Goal: Task Accomplishment & Management: Manage account settings

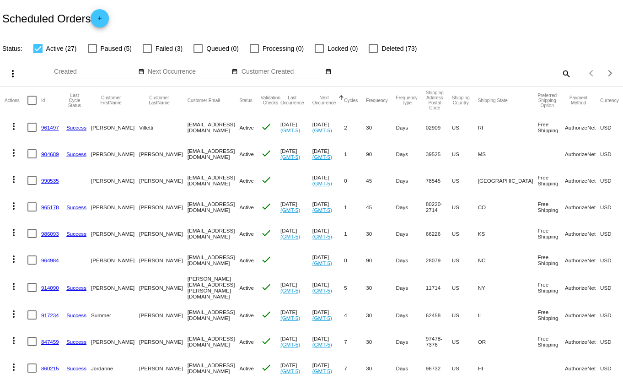
click at [161, 47] on span "Failed (3)" at bounding box center [169, 48] width 27 height 11
click at [147, 53] on input "Failed (3)" at bounding box center [147, 53] width 0 height 0
checkbox input "true"
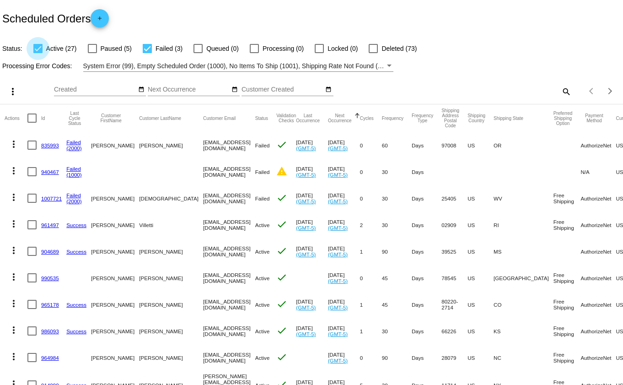
click at [38, 53] on div at bounding box center [37, 48] width 9 height 9
click at [38, 53] on input "Active (27)" at bounding box center [38, 53] width 0 height 0
checkbox input "false"
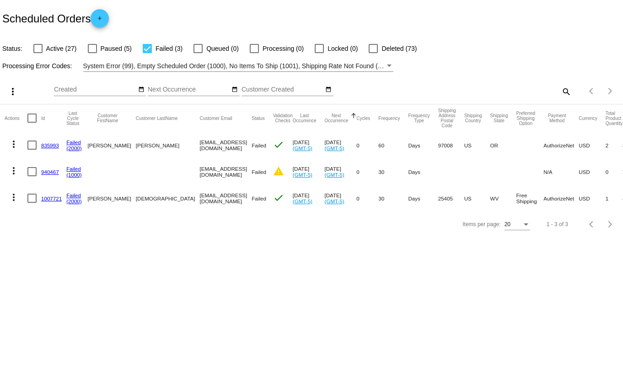
click at [116, 198] on mat-cell "[PERSON_NAME]" at bounding box center [111, 198] width 48 height 27
drag, startPoint x: 118, startPoint y: 197, endPoint x: 144, endPoint y: 198, distance: 26.6
click at [144, 198] on mat-cell "[DEMOGRAPHIC_DATA]" at bounding box center [168, 198] width 64 height 27
copy mat-cell "[DEMOGRAPHIC_DATA]"
click at [72, 195] on link "Failed" at bounding box center [73, 195] width 15 height 6
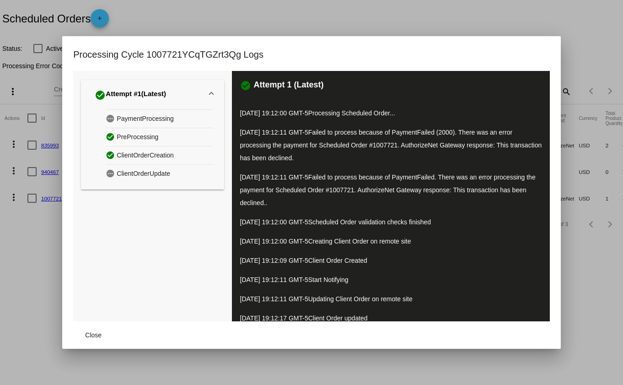
scroll to position [28, 0]
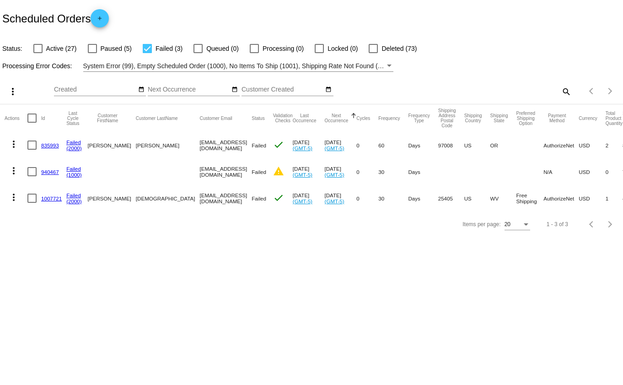
click at [11, 197] on mat-icon "more_vert" at bounding box center [13, 197] width 11 height 11
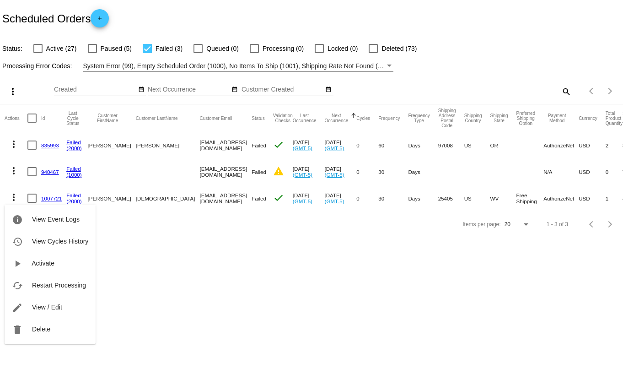
click at [52, 198] on div "info View Event Logs history View Cycles History play_arrow Activate cached Res…" at bounding box center [50, 265] width 91 height 157
click at [51, 198] on div "info View Event Logs history View Cycles History play_arrow Activate cached Res…" at bounding box center [50, 265] width 91 height 157
click at [176, 238] on div at bounding box center [311, 192] width 623 height 385
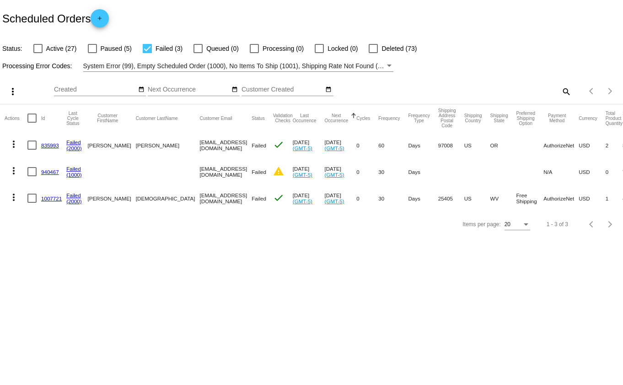
click at [50, 197] on link "1007721" at bounding box center [51, 198] width 21 height 6
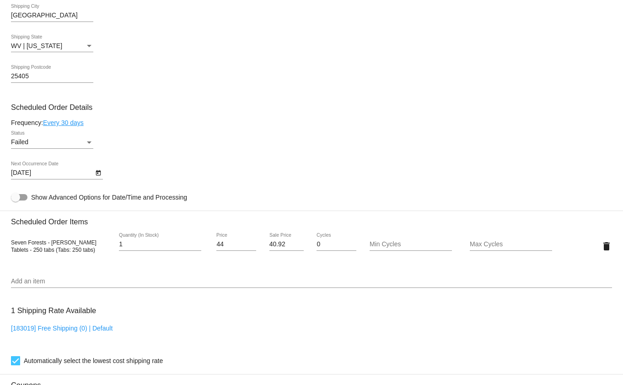
scroll to position [458, 0]
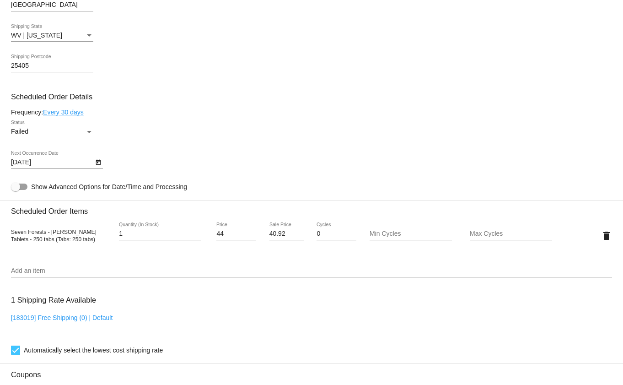
click at [89, 131] on div "Status" at bounding box center [89, 132] width 5 height 2
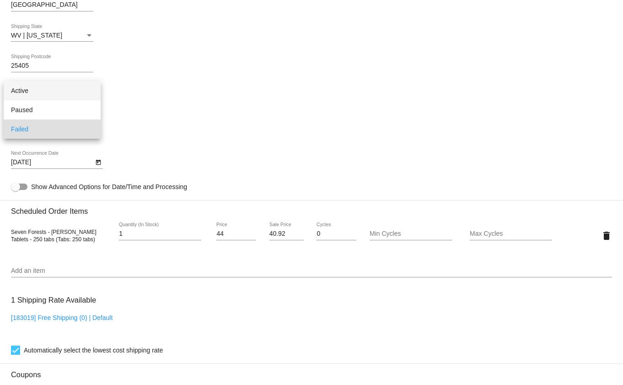
click at [35, 91] on span "Active" at bounding box center [52, 90] width 82 height 19
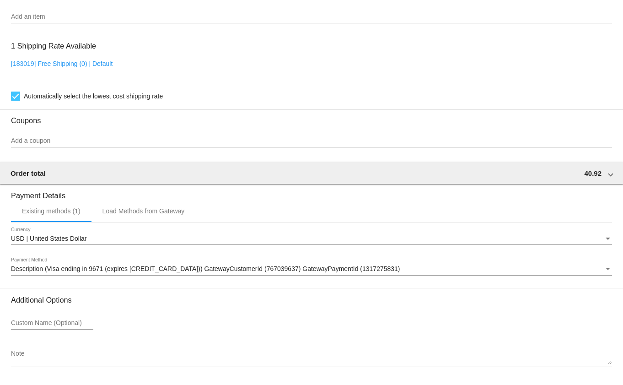
scroll to position [739, 0]
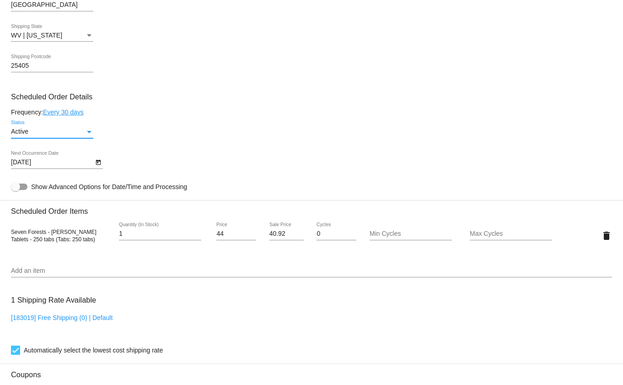
scroll to position [610, 0]
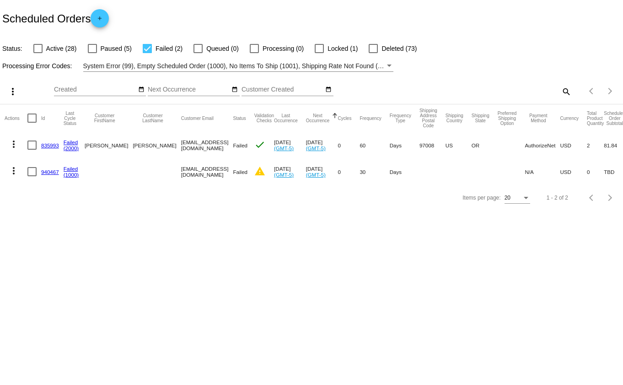
click at [38, 49] on div at bounding box center [37, 48] width 9 height 9
click at [38, 53] on input "Active (28)" at bounding box center [38, 53] width 0 height 0
checkbox input "true"
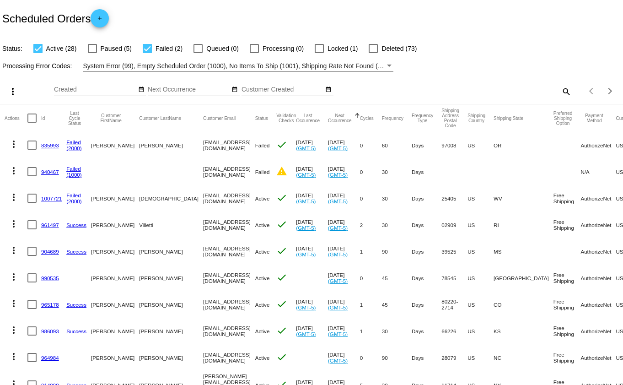
click at [51, 198] on link "1007721" at bounding box center [51, 198] width 21 height 6
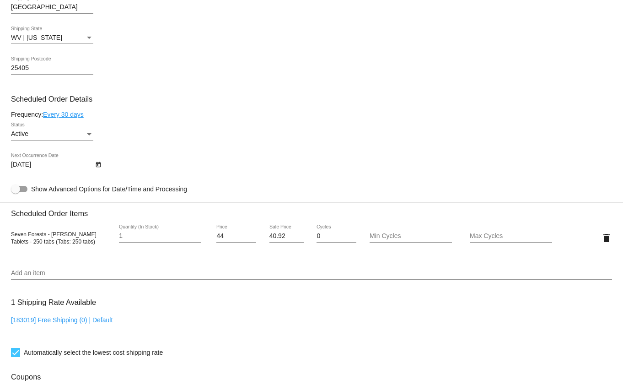
scroll to position [508, 0]
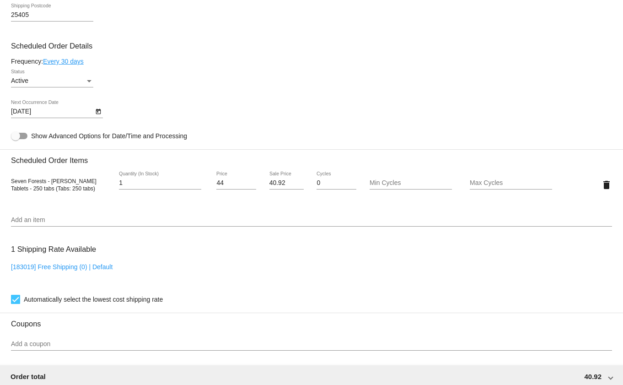
click at [97, 109] on icon "Open calendar" at bounding box center [98, 111] width 5 height 5
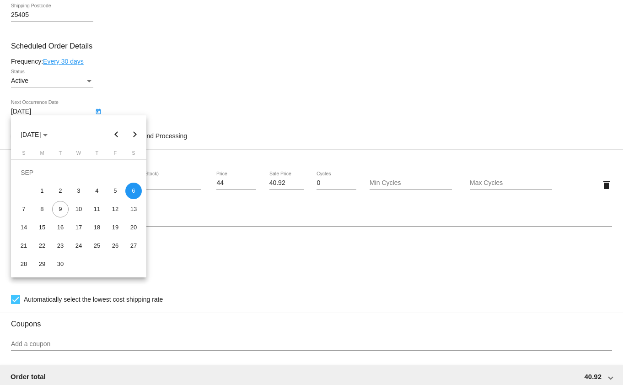
click at [97, 108] on div at bounding box center [311, 192] width 623 height 385
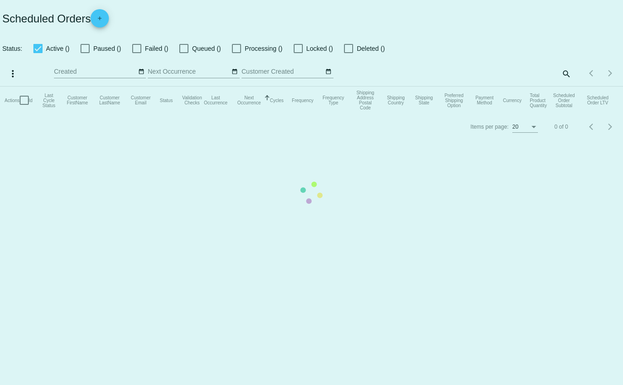
checkbox input "true"
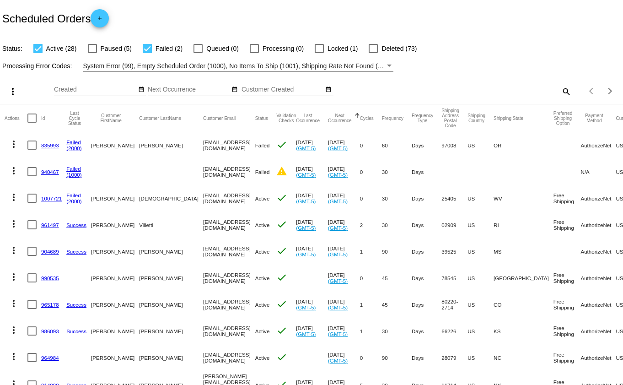
click at [13, 197] on mat-icon "more_vert" at bounding box center [13, 197] width 11 height 11
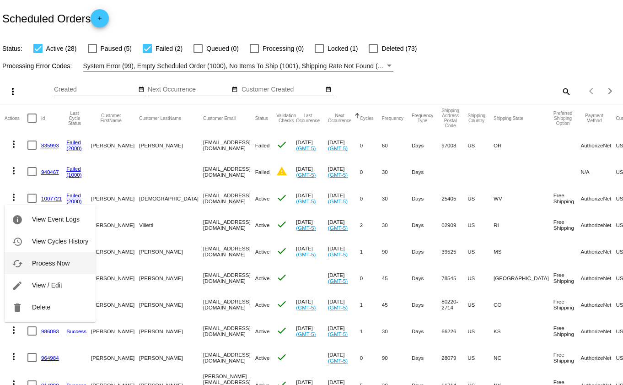
click at [55, 263] on span "Process Now" at bounding box center [51, 262] width 38 height 7
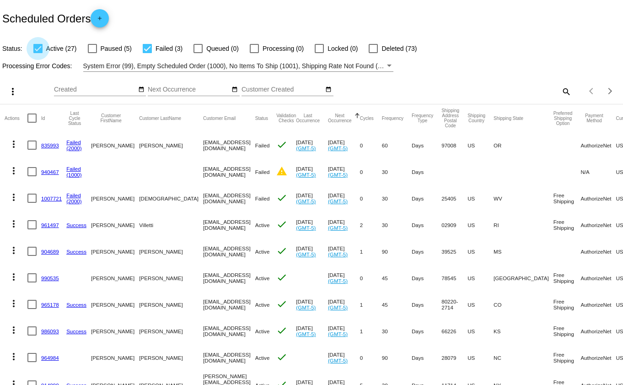
click at [36, 49] on div at bounding box center [37, 48] width 9 height 9
click at [38, 53] on input "Active (27)" at bounding box center [38, 53] width 0 height 0
checkbox input "false"
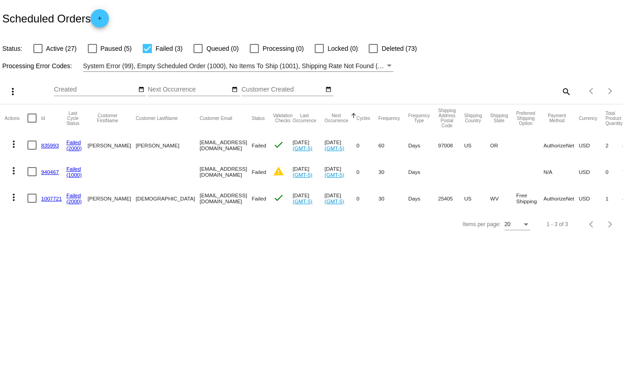
click at [51, 199] on link "1007721" at bounding box center [51, 198] width 21 height 6
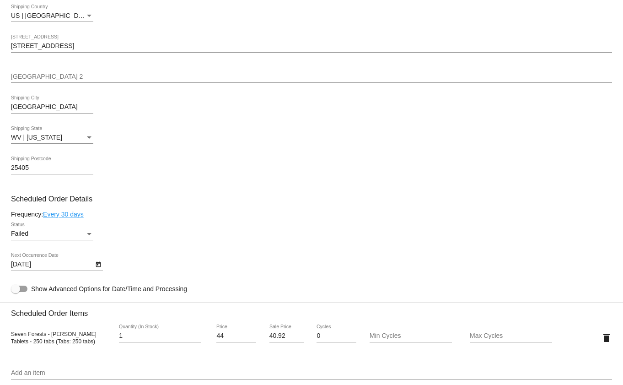
scroll to position [406, 0]
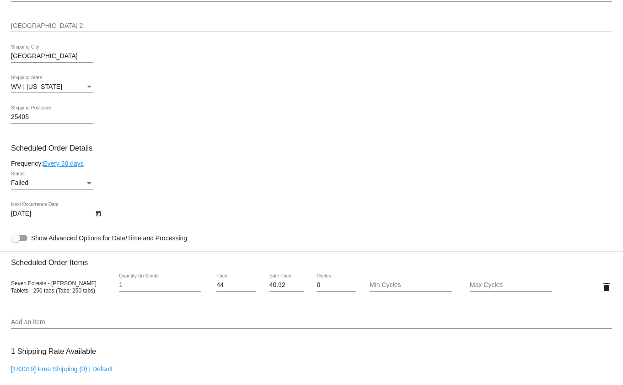
click at [65, 181] on div "Failed" at bounding box center [48, 182] width 74 height 7
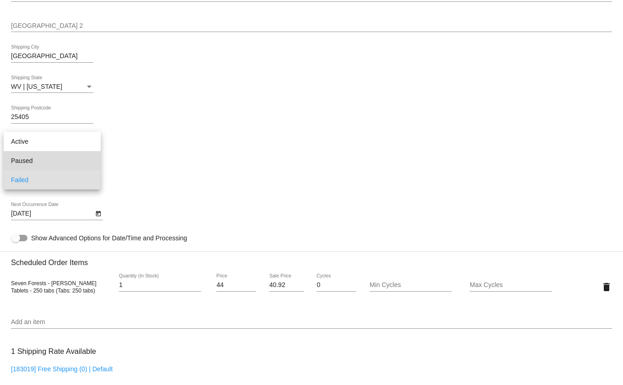
click at [43, 159] on span "Paused" at bounding box center [52, 160] width 82 height 19
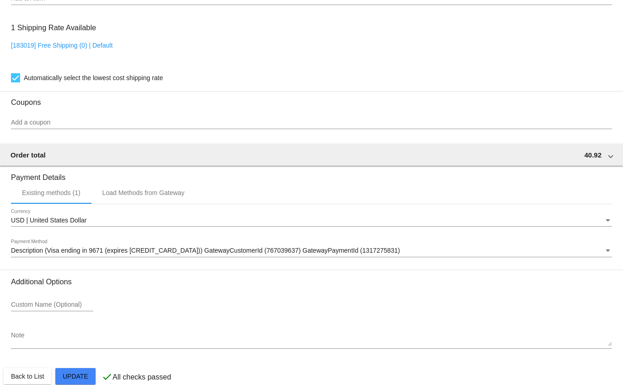
scroll to position [739, 0]
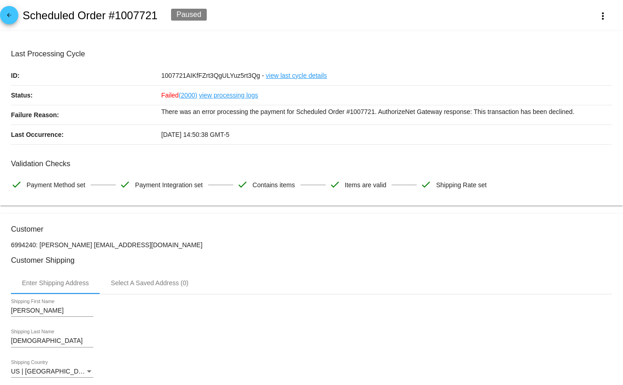
scroll to position [152, 0]
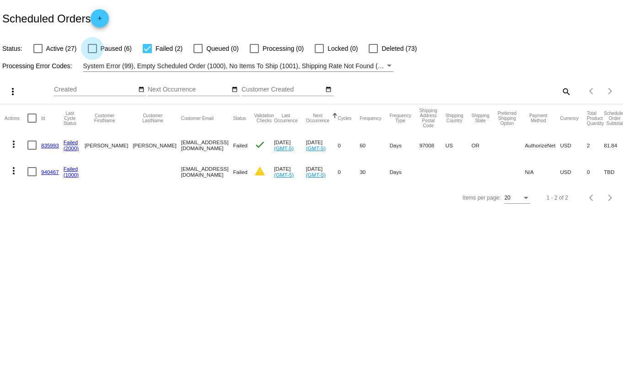
drag, startPoint x: 93, startPoint y: 48, endPoint x: 110, endPoint y: 47, distance: 17.4
click at [93, 48] on div at bounding box center [92, 48] width 9 height 9
click at [92, 53] on input "Paused (6)" at bounding box center [92, 53] width 0 height 0
checkbox input "true"
click at [145, 46] on div at bounding box center [147, 48] width 9 height 9
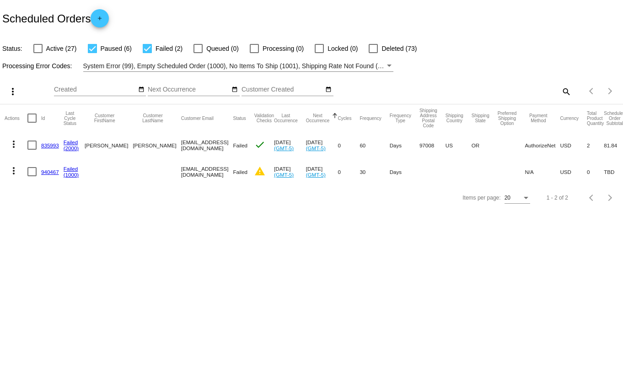
click at [147, 53] on input "Failed (2)" at bounding box center [147, 53] width 0 height 0
checkbox input "false"
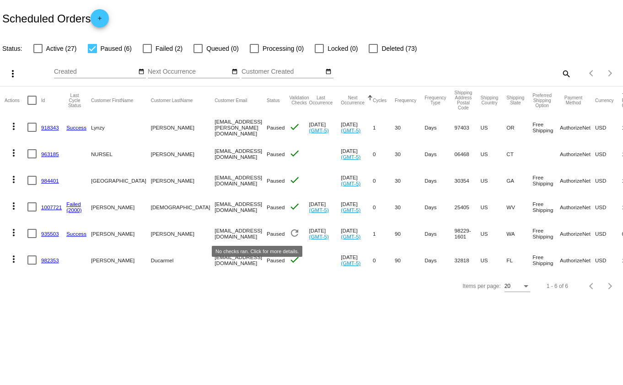
click at [289, 232] on mat-icon "refresh" at bounding box center [294, 232] width 11 height 11
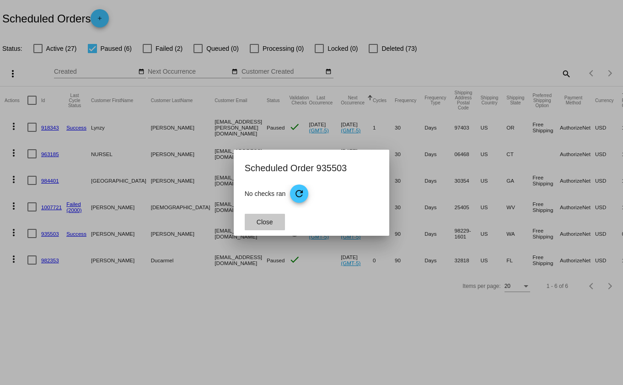
click at [261, 222] on span "Close" at bounding box center [265, 221] width 16 height 7
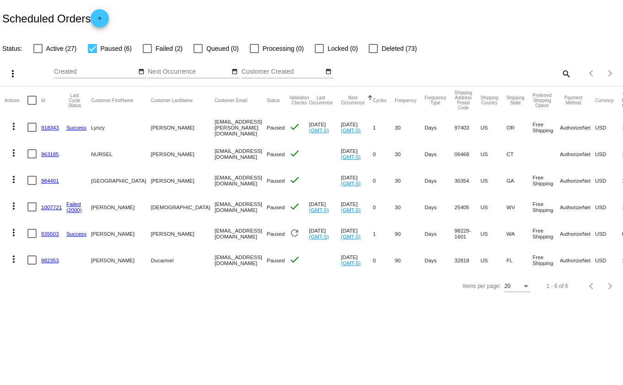
click at [48, 234] on link "935503" at bounding box center [50, 234] width 18 height 6
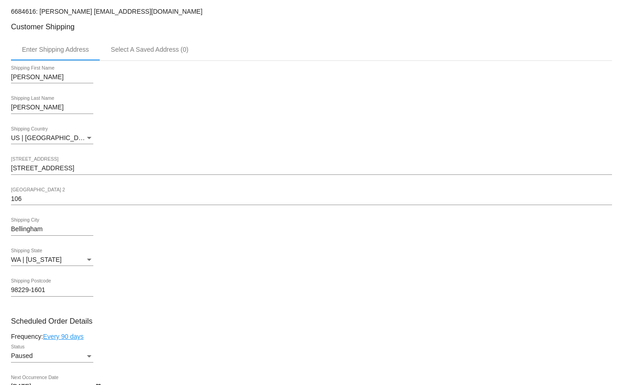
scroll to position [254, 0]
